Goal: Task Accomplishment & Management: Manage account settings

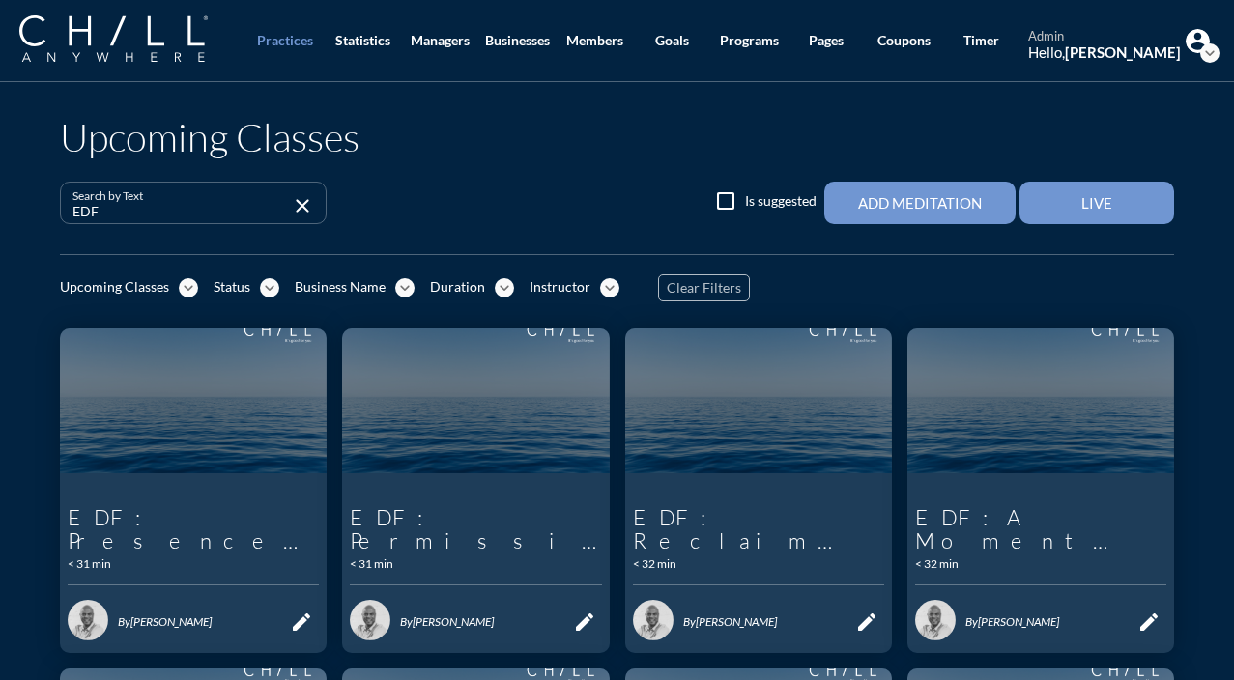
scroll to position [302, 0]
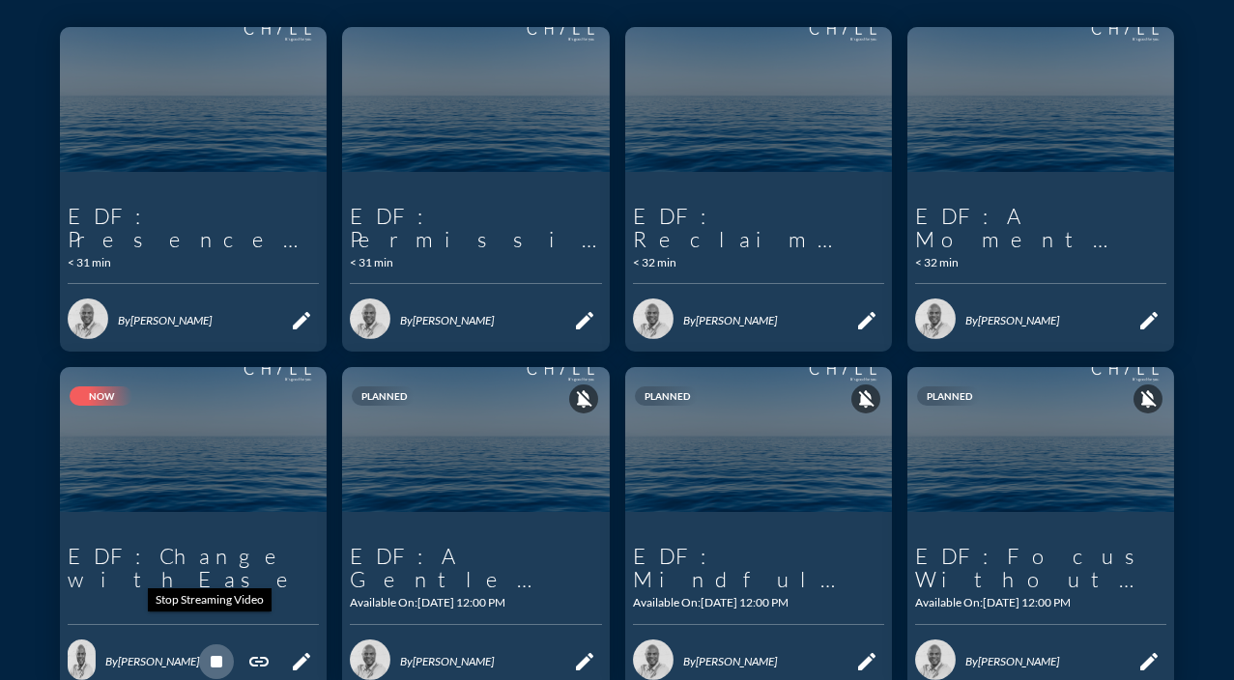
click at [210, 650] on icon "stop" at bounding box center [216, 661] width 23 height 23
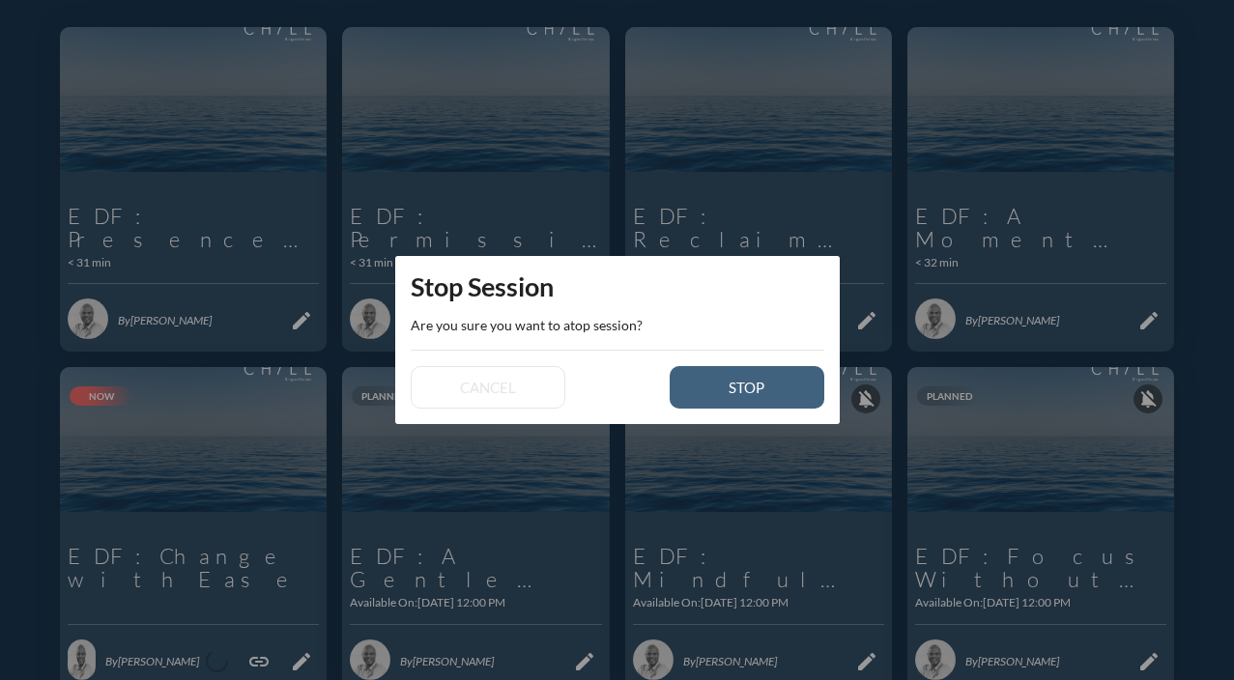
click at [764, 383] on div "stop" at bounding box center [747, 387] width 87 height 17
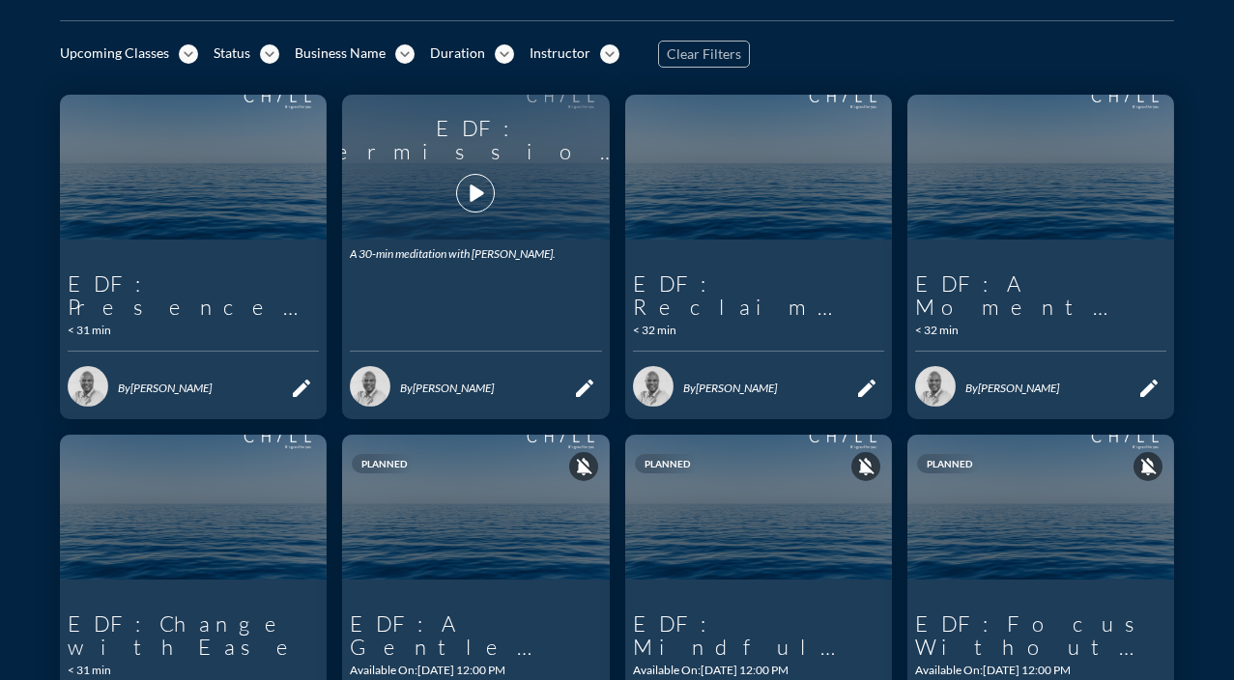
scroll to position [396, 0]
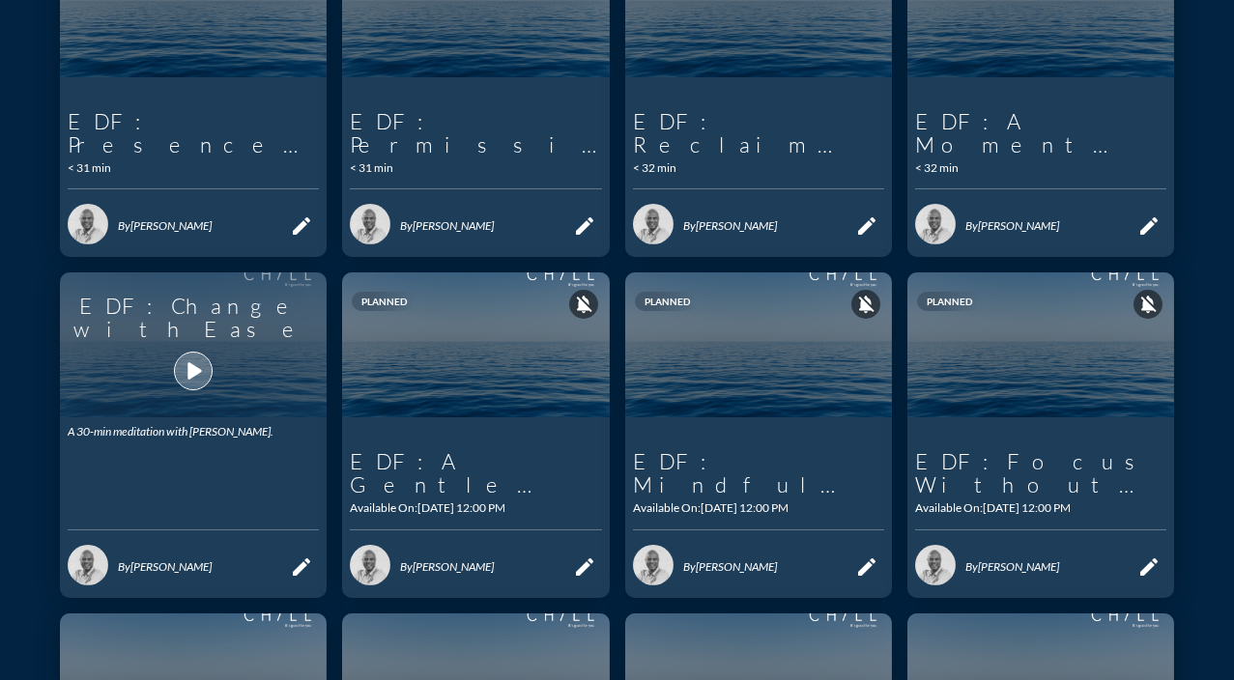
click at [181, 356] on icon "play_arrow" at bounding box center [193, 371] width 33 height 33
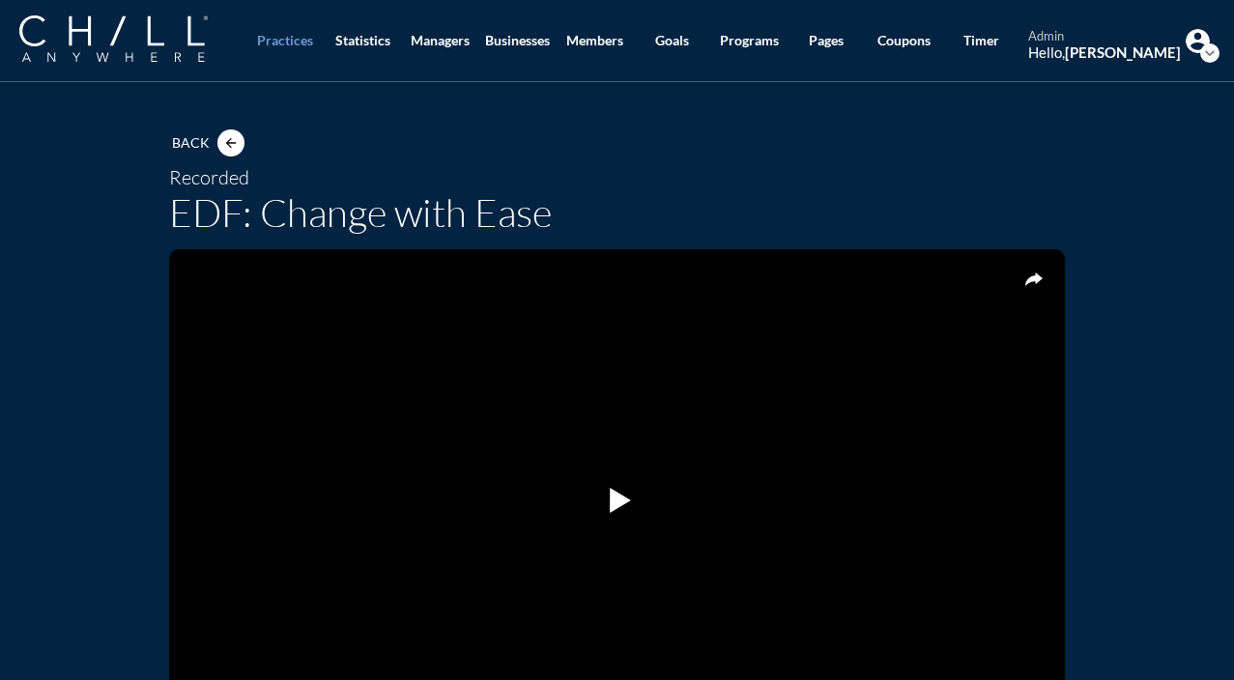
scroll to position [314, 0]
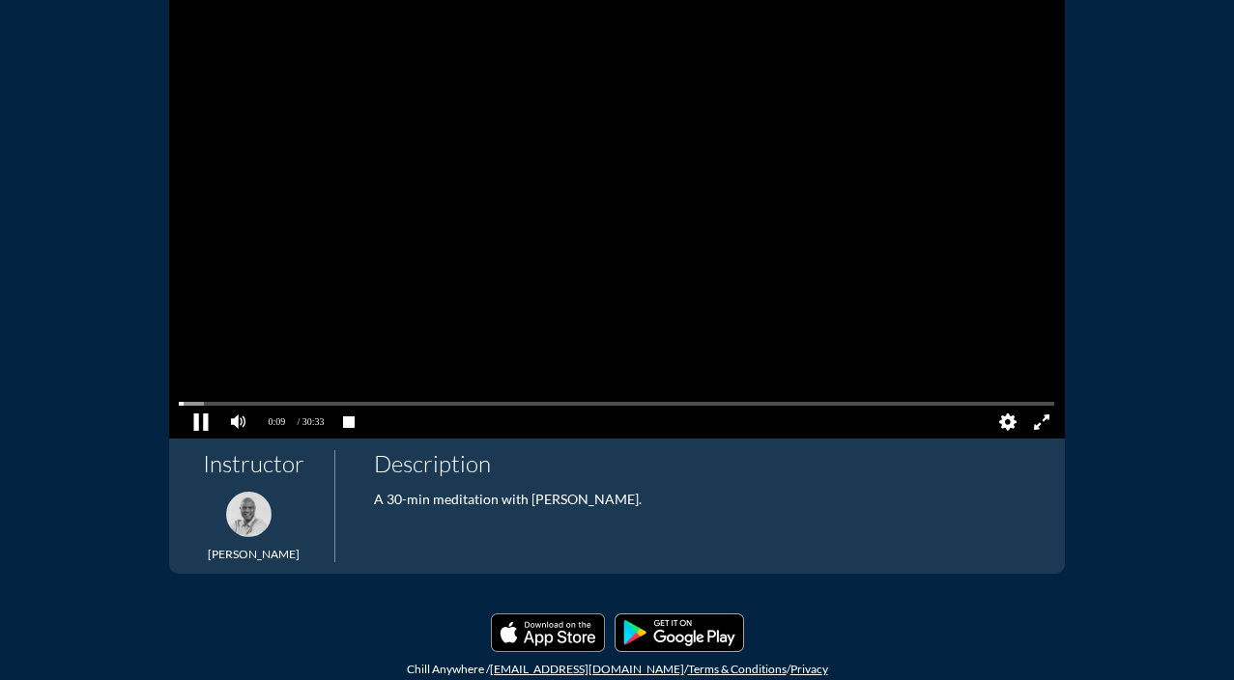
click at [197, 419] on pjsdiv at bounding box center [202, 422] width 34 height 34
click at [1037, 401] on pjsdiv at bounding box center [617, 404] width 876 height 14
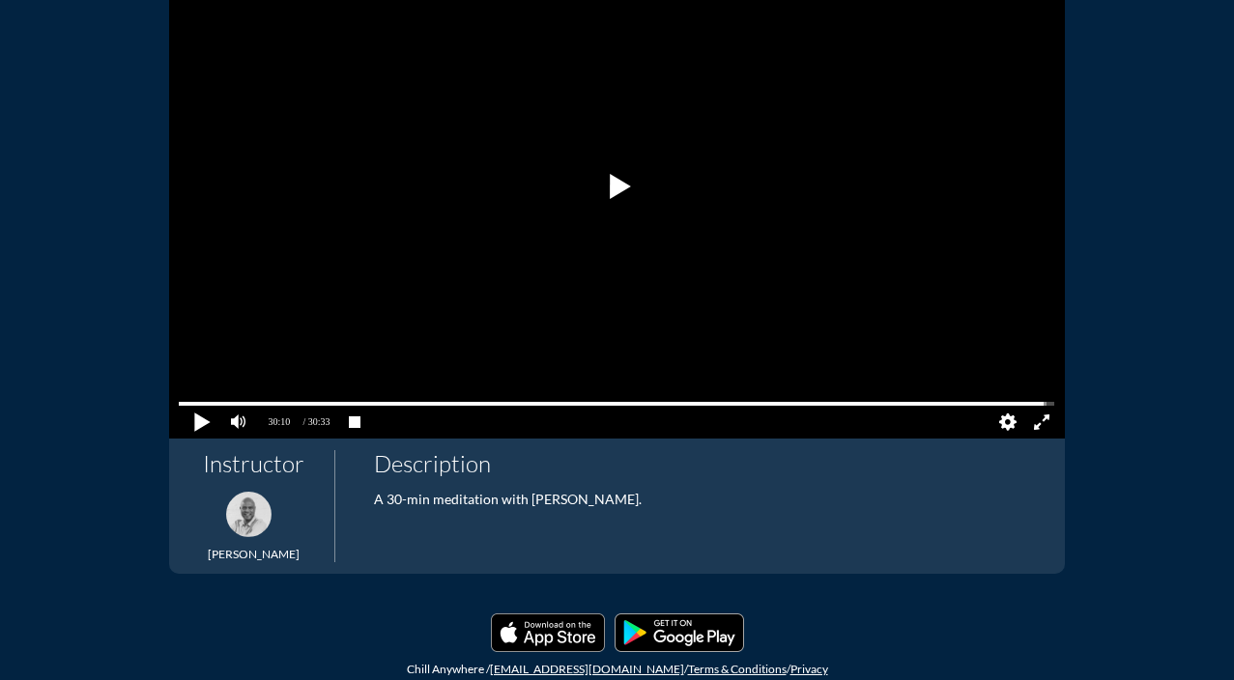
click at [194, 419] on pjsdiv at bounding box center [202, 422] width 34 height 34
click at [192, 421] on pjsdiv at bounding box center [202, 422] width 34 height 34
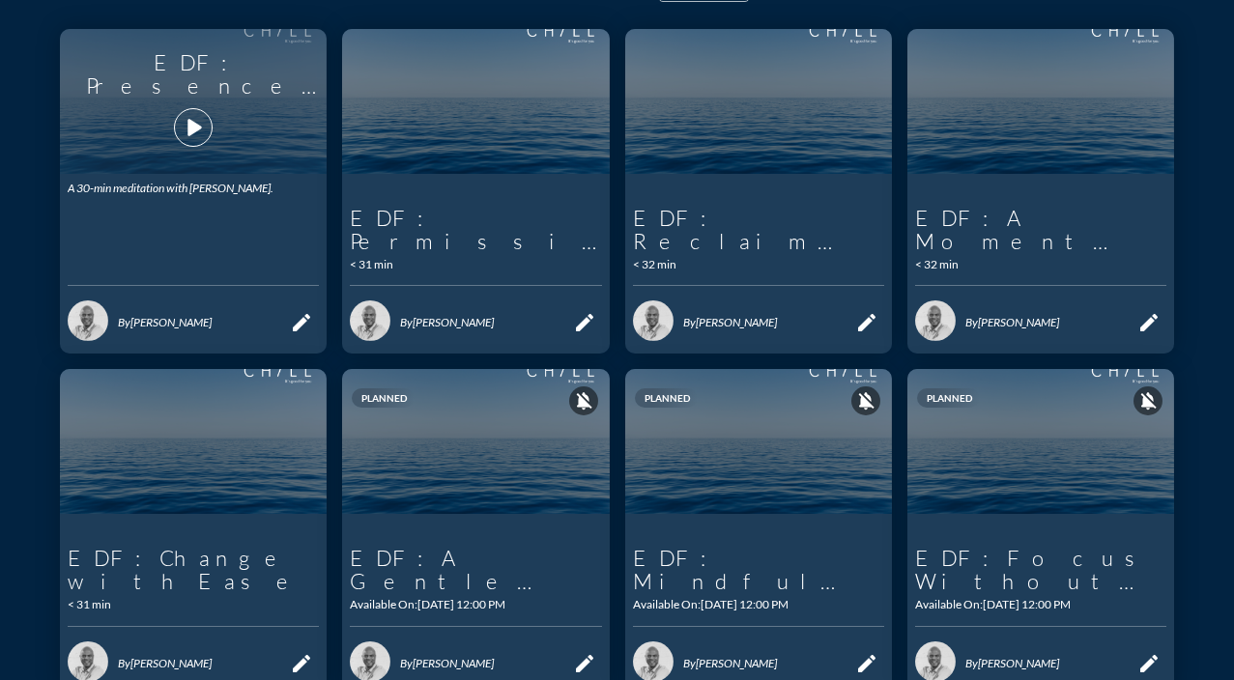
scroll to position [310, 0]
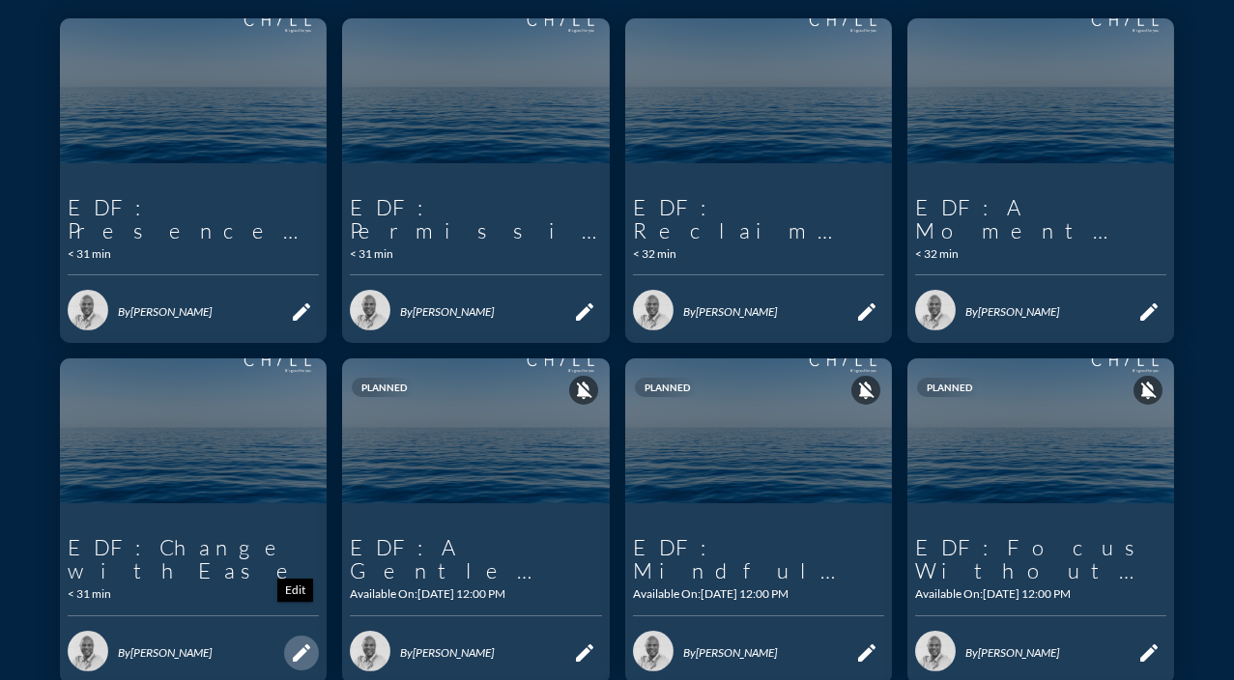
click at [292, 642] on icon "edit" at bounding box center [301, 653] width 23 height 23
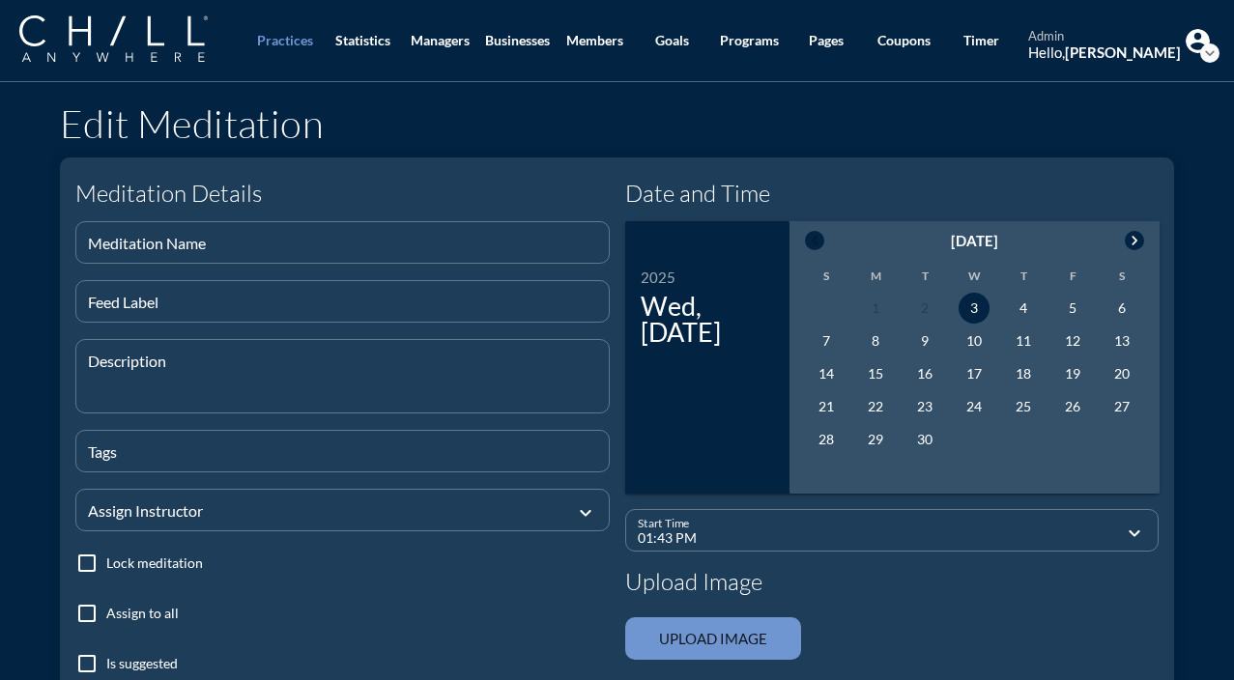
type input "EDF: Change with Ease"
type textarea "A 30-min meditation with [PERSON_NAME]."
type input "12:00 PM"
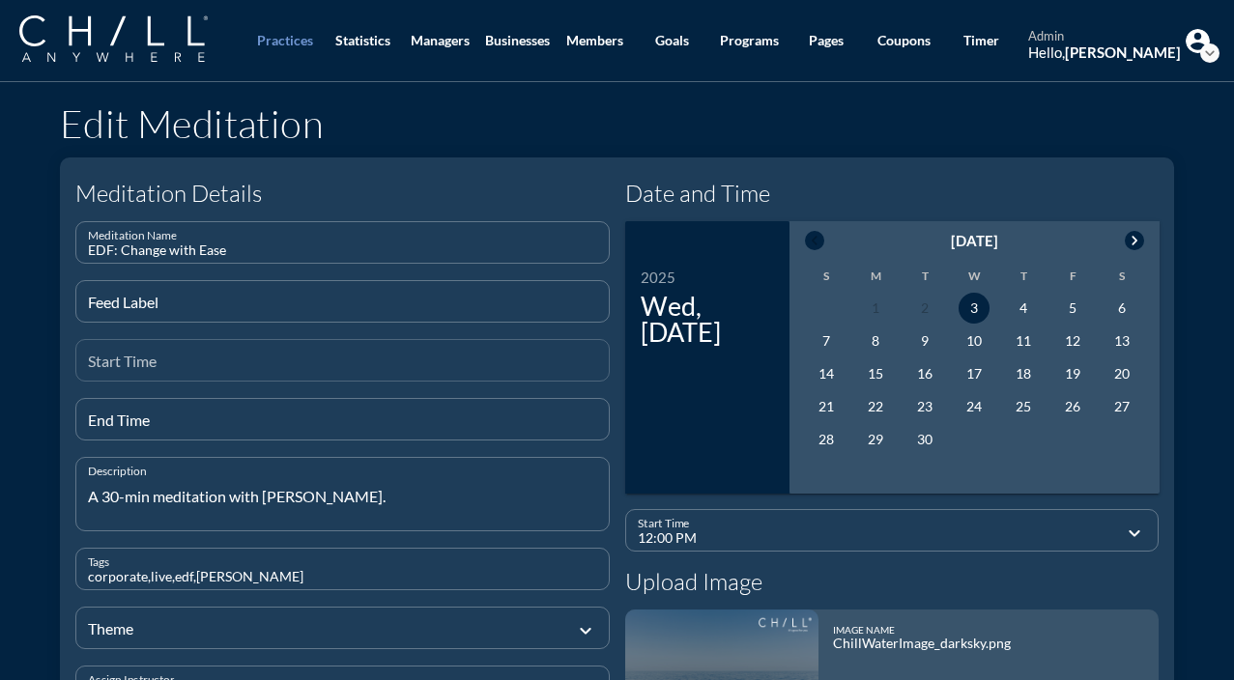
click at [185, 362] on input "Start Time" at bounding box center [342, 369] width 509 height 24
type input "7"
click at [178, 417] on input "End Time" at bounding box center [342, 428] width 509 height 24
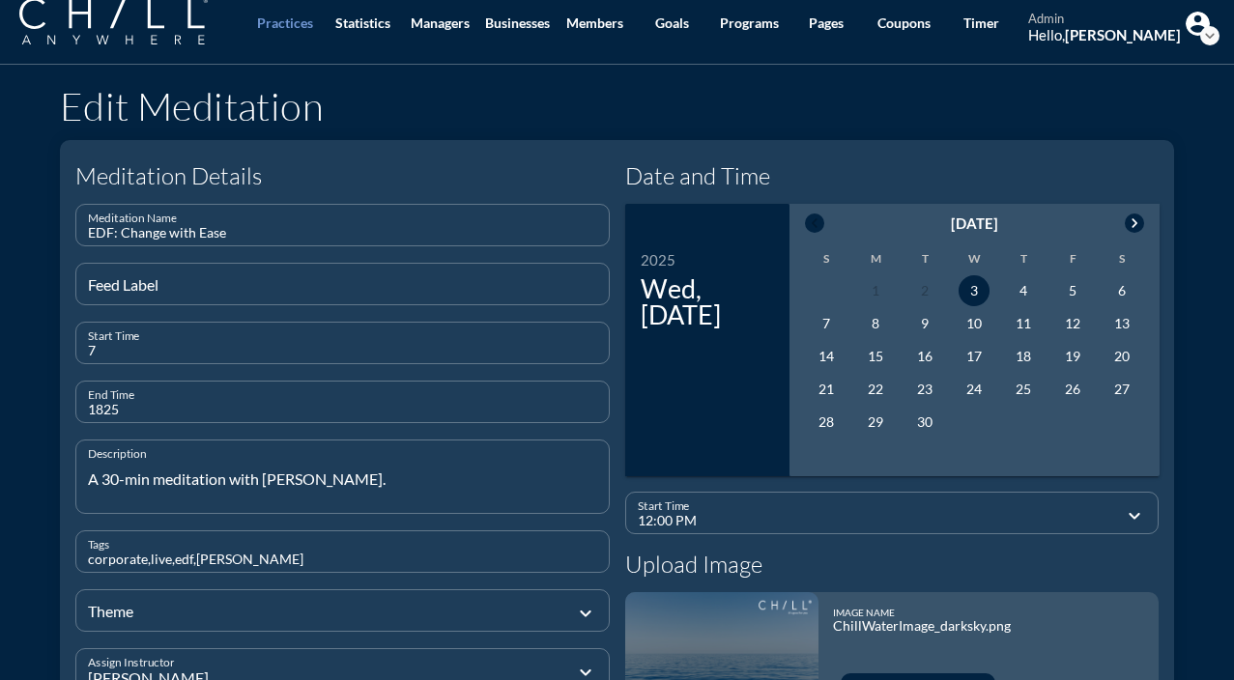
scroll to position [126, 0]
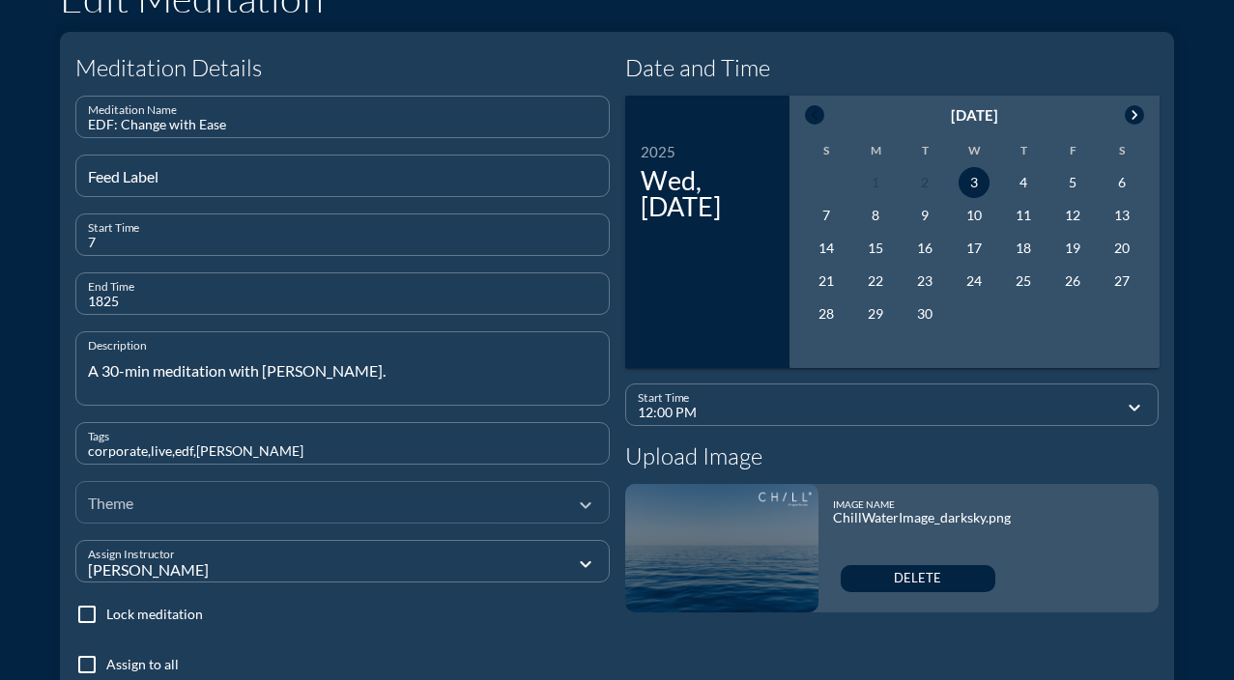
type input "1825"
click at [328, 505] on div at bounding box center [329, 502] width 482 height 65
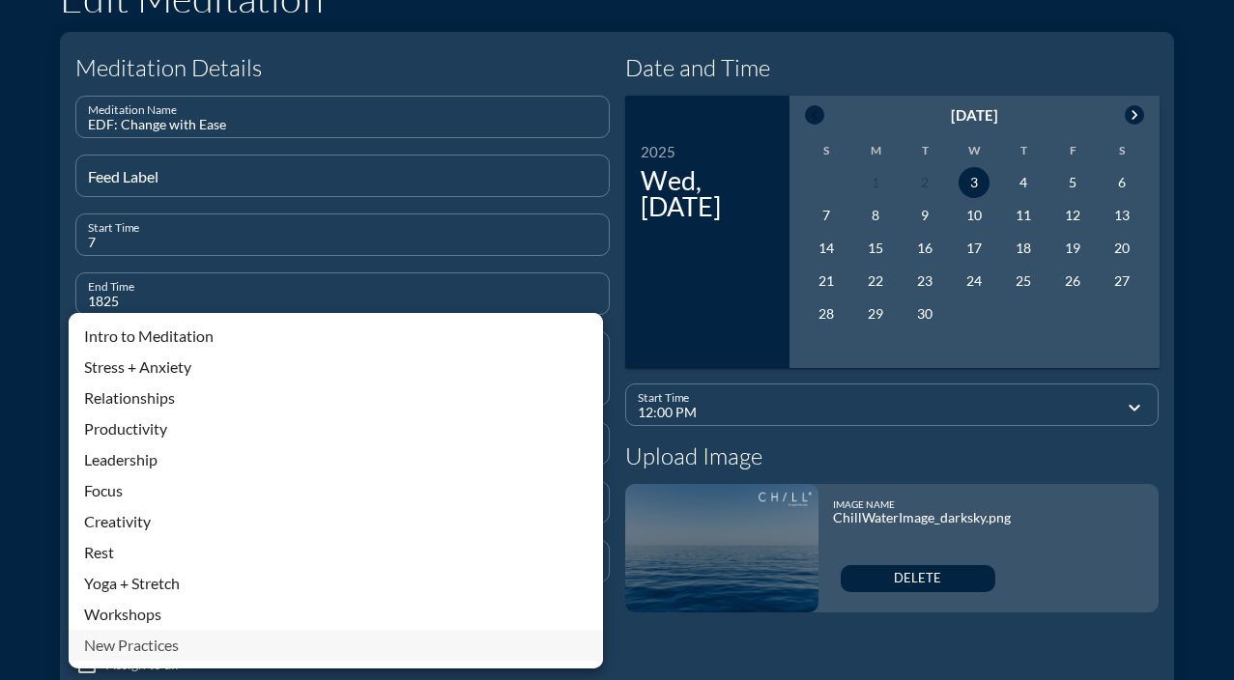
click at [164, 646] on div "New Practices" at bounding box center [336, 645] width 504 height 23
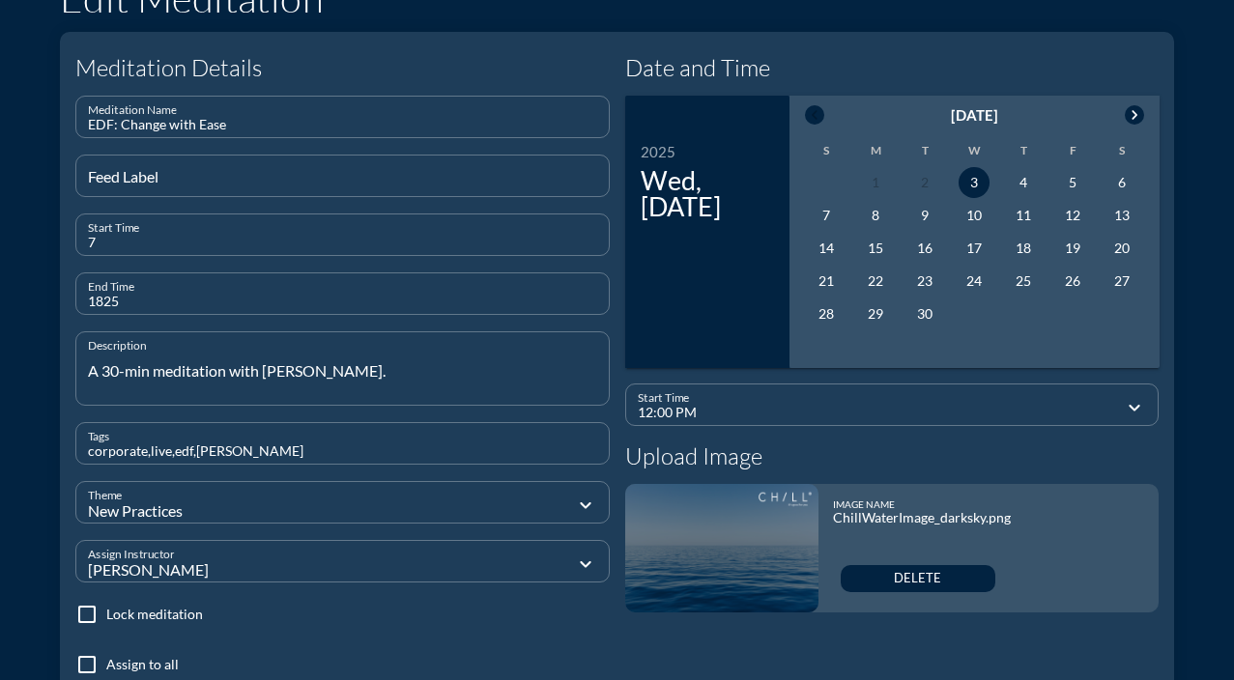
scroll to position [461, 0]
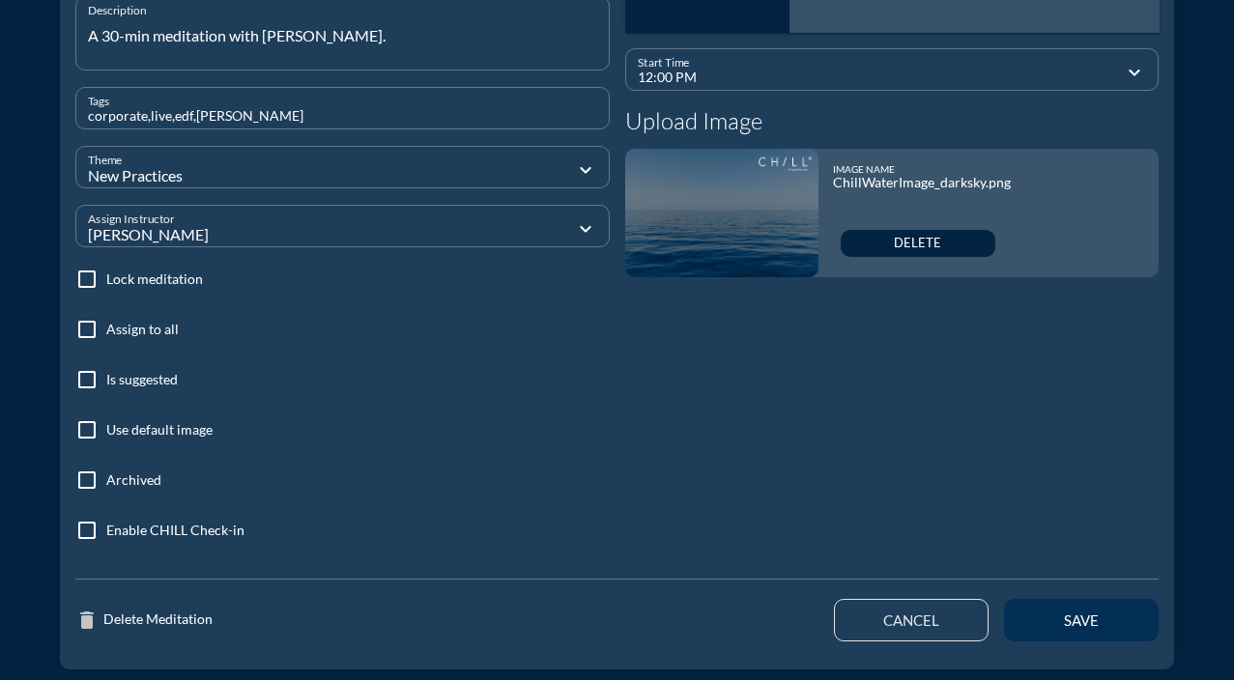
click at [1091, 635] on button "save" at bounding box center [1081, 620] width 155 height 43
type input "01:44 PM"
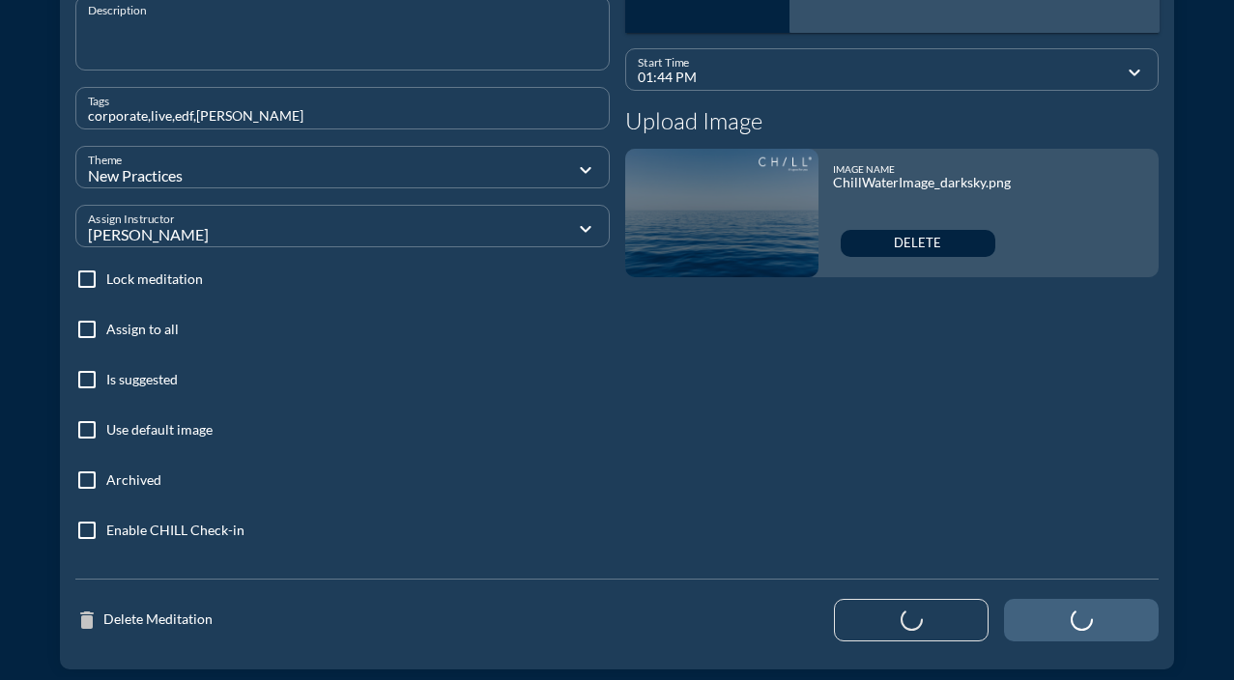
scroll to position [234, 0]
